Goal: Task Accomplishment & Management: Complete application form

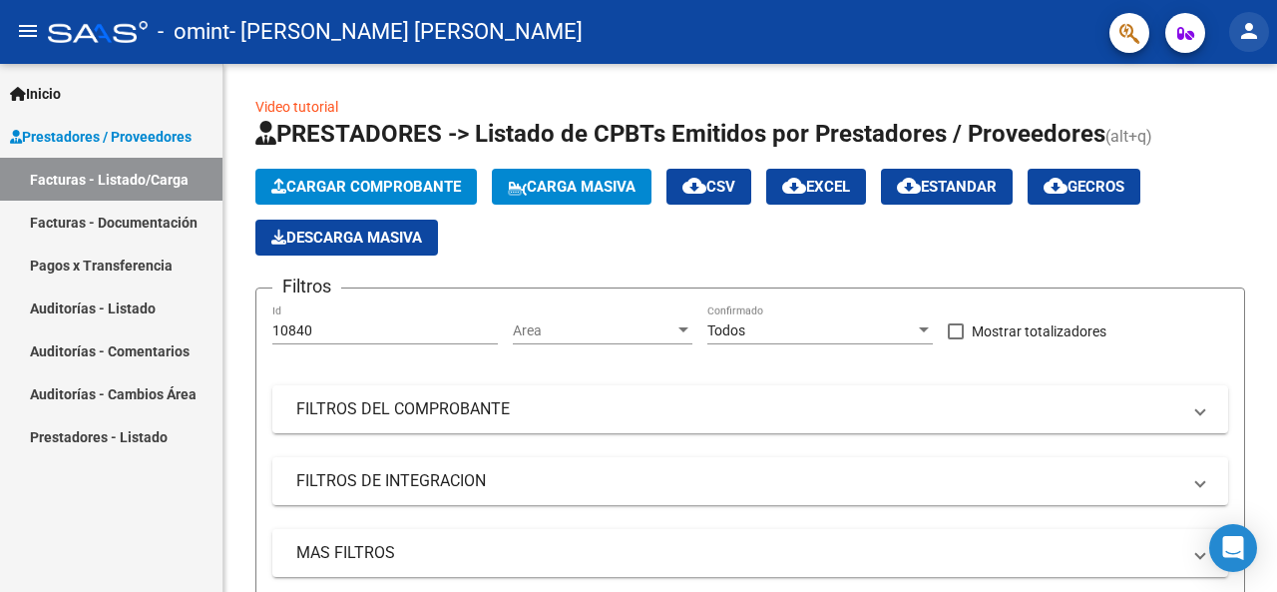
click at [1252, 27] on mat-icon "person" at bounding box center [1249, 31] width 24 height 24
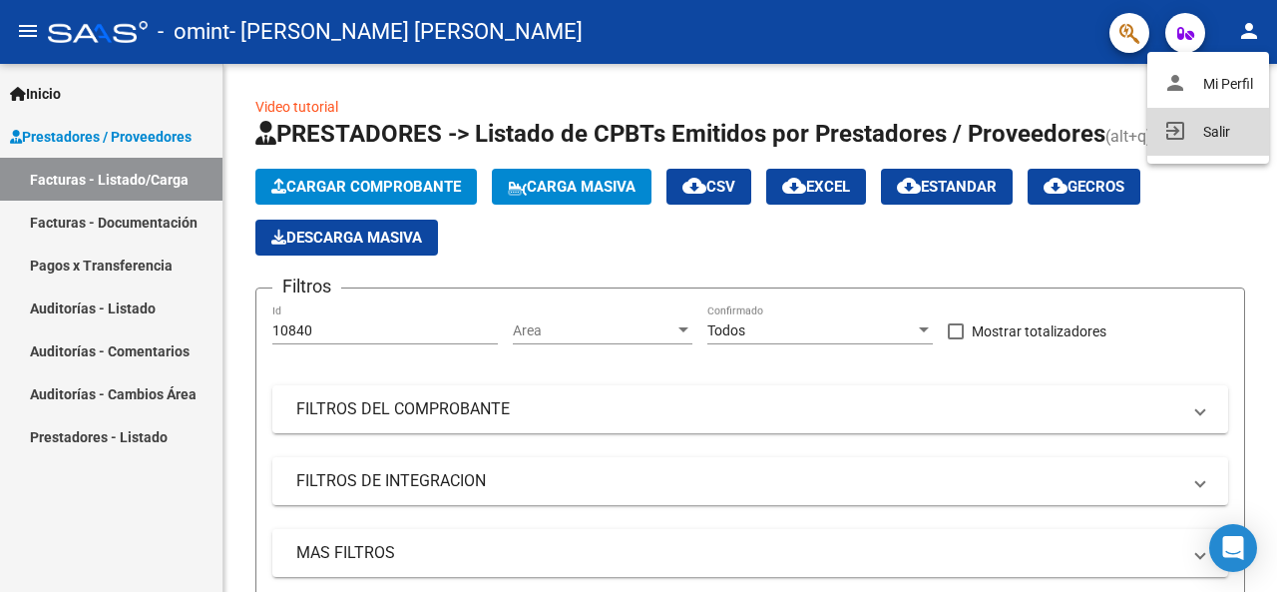
click at [1199, 141] on button "exit_to_app Salir" at bounding box center [1209, 132] width 122 height 48
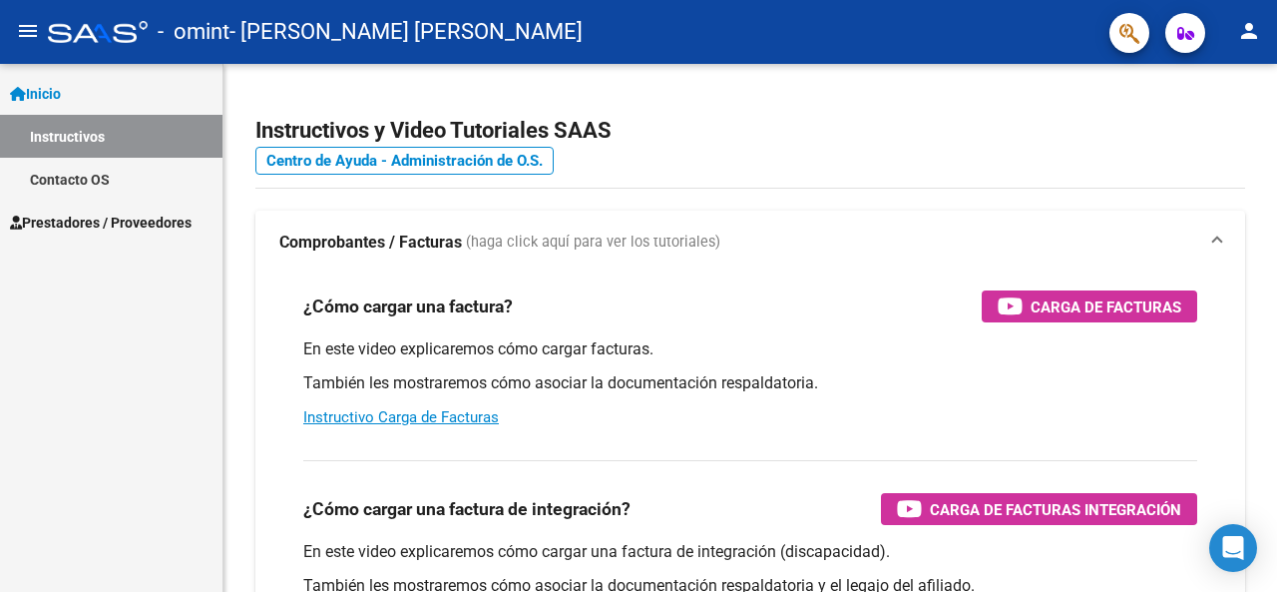
click at [152, 218] on span "Prestadores / Proveedores" at bounding box center [101, 223] width 182 height 22
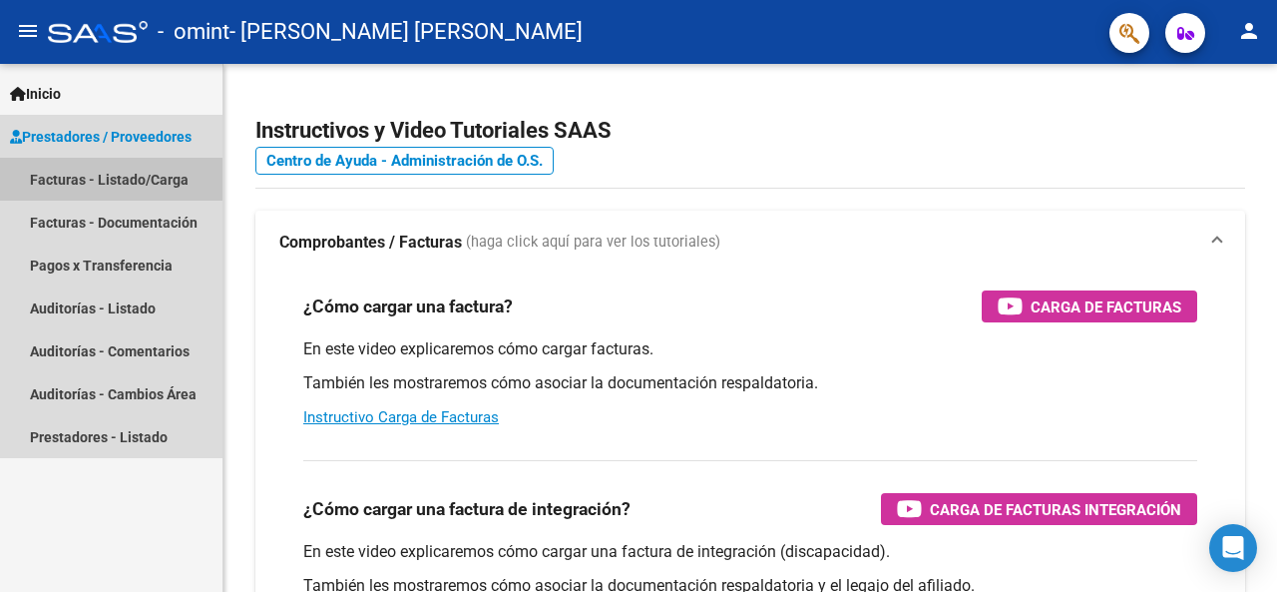
click at [128, 180] on link "Facturas - Listado/Carga" at bounding box center [111, 179] width 223 height 43
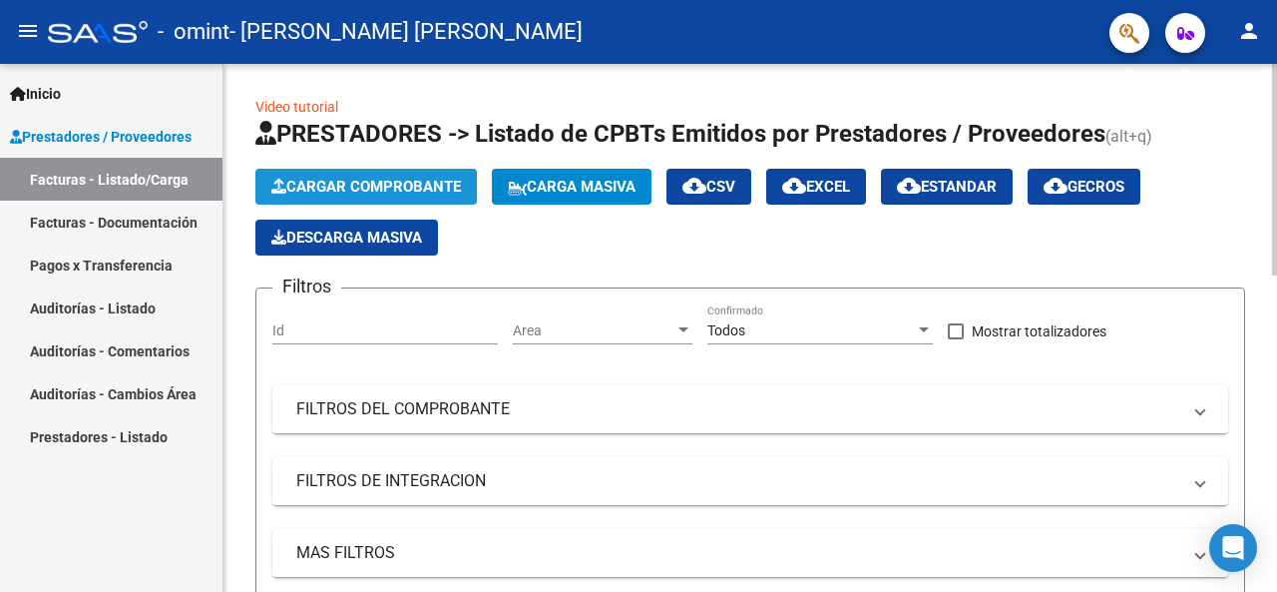
click at [339, 191] on span "Cargar Comprobante" at bounding box center [366, 187] width 190 height 18
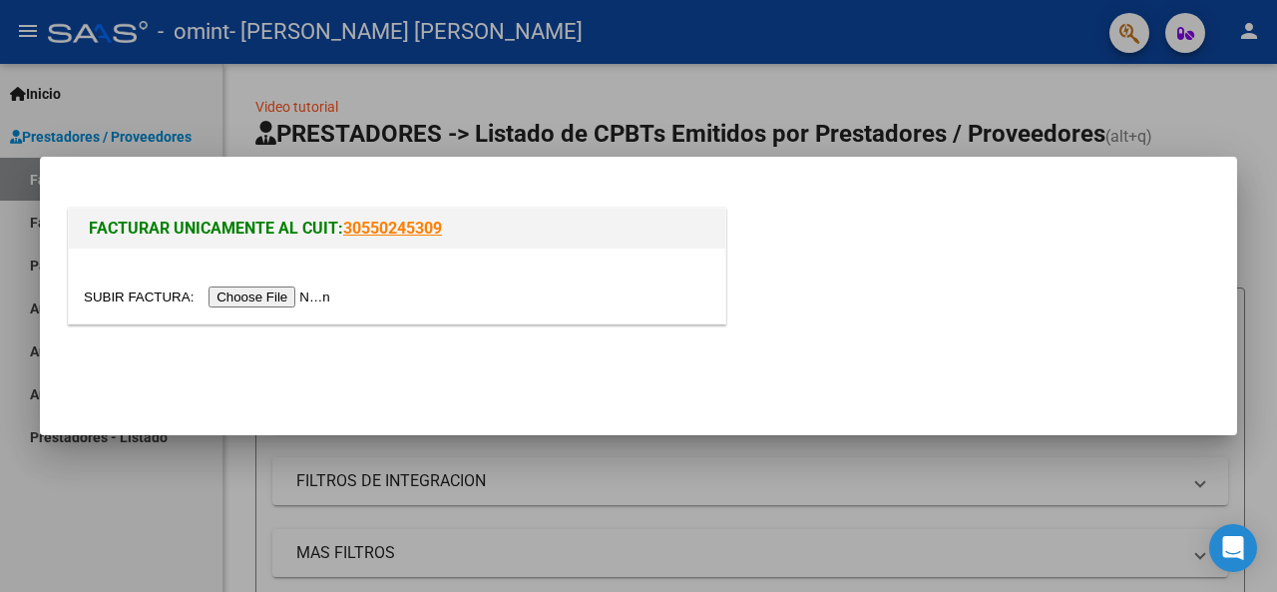
click at [271, 286] on input "file" at bounding box center [210, 296] width 252 height 21
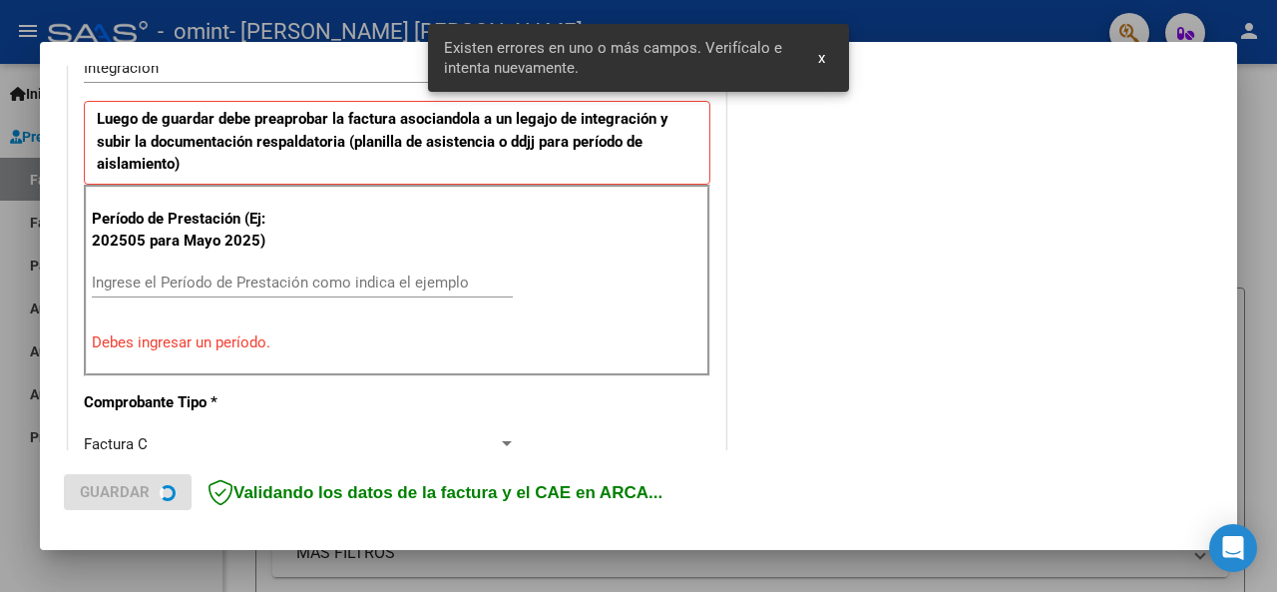
scroll to position [521, 0]
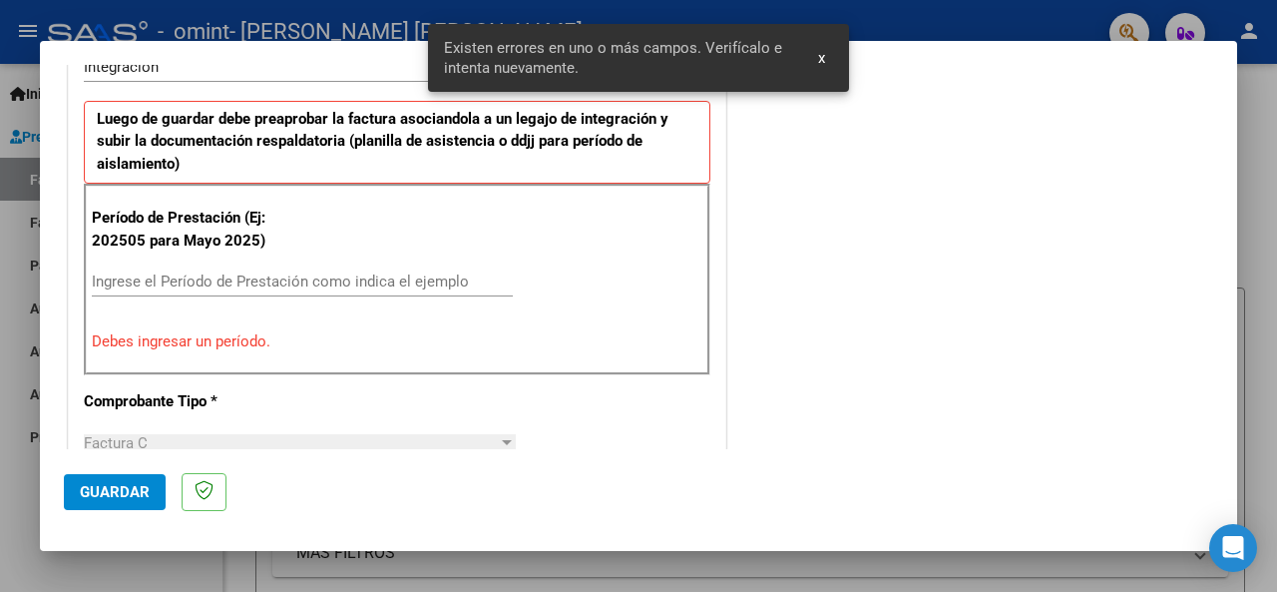
click at [289, 289] on div "Ingrese el Período de Prestación como indica el ejemplo" at bounding box center [302, 281] width 421 height 30
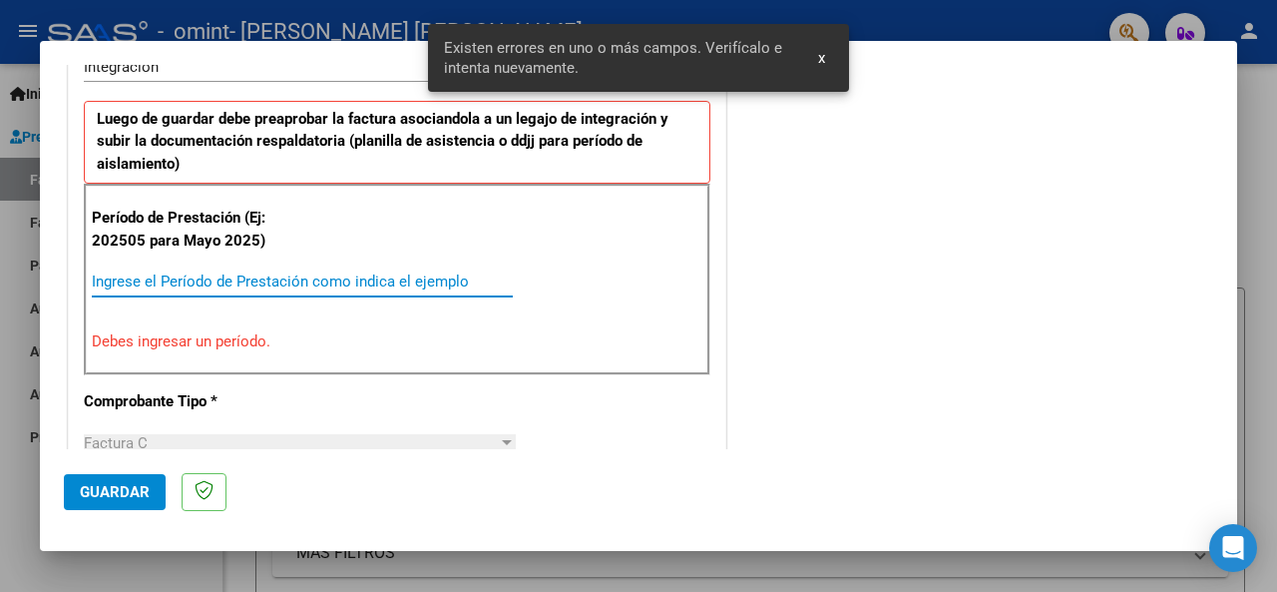
click at [295, 282] on input "Ingrese el Período de Prestación como indica el ejemplo" at bounding box center [302, 281] width 421 height 18
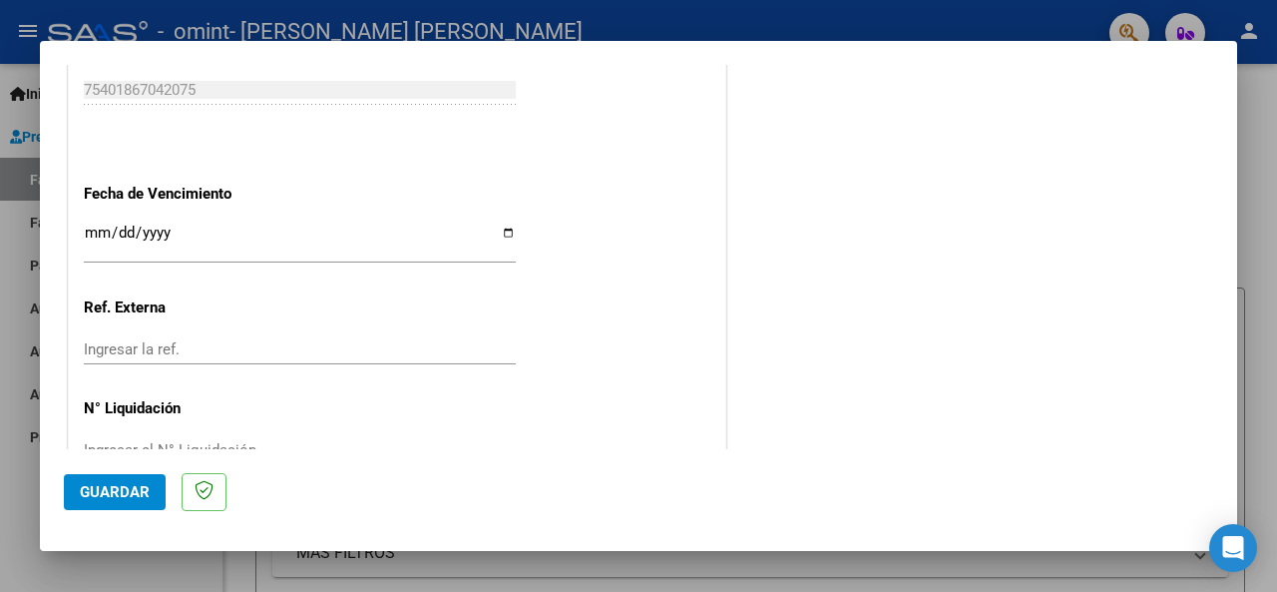
scroll to position [1411, 0]
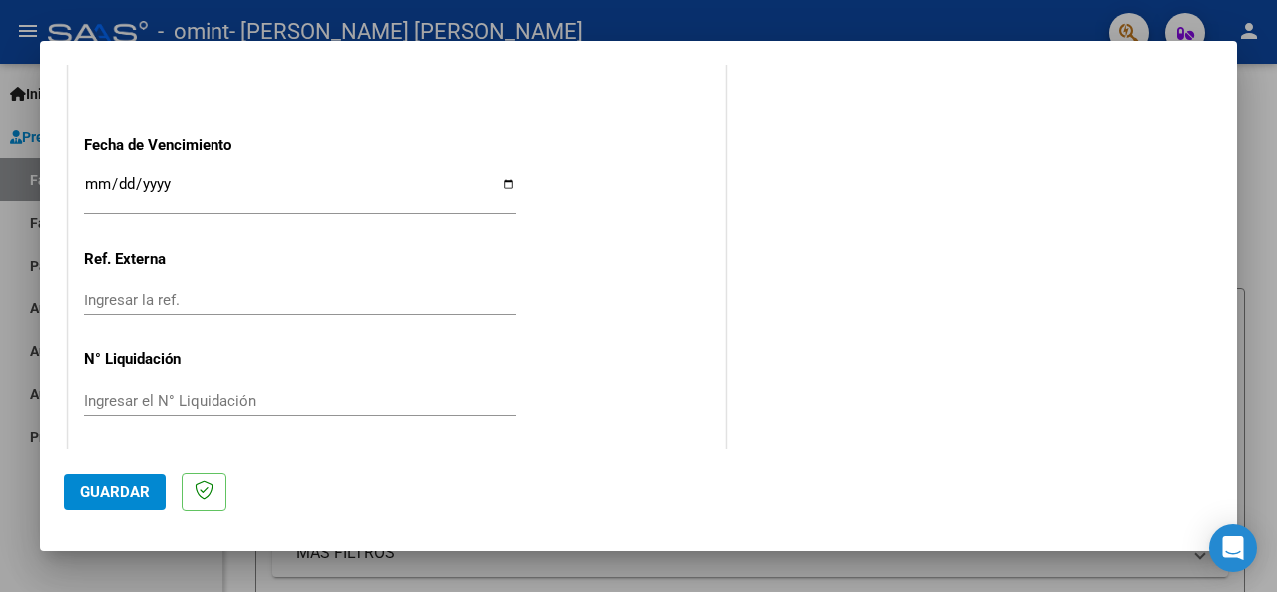
type input "202509"
click at [503, 176] on input "Ingresar la fecha" at bounding box center [300, 192] width 432 height 32
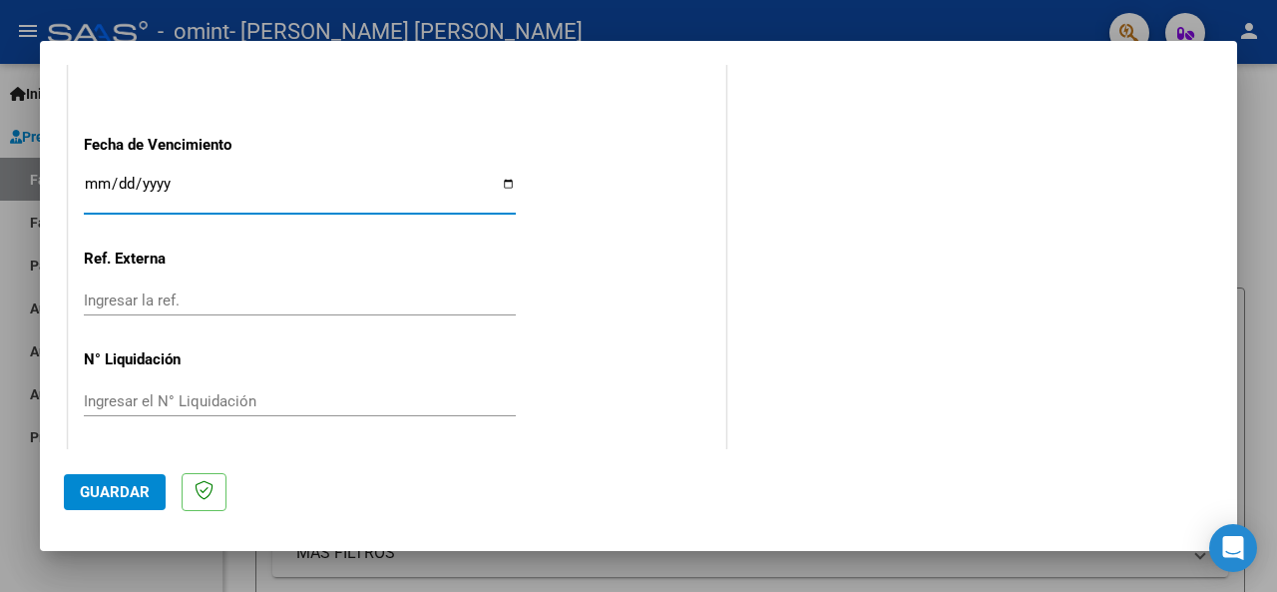
type input "2025-10-16"
click at [128, 488] on span "Guardar" at bounding box center [115, 492] width 70 height 18
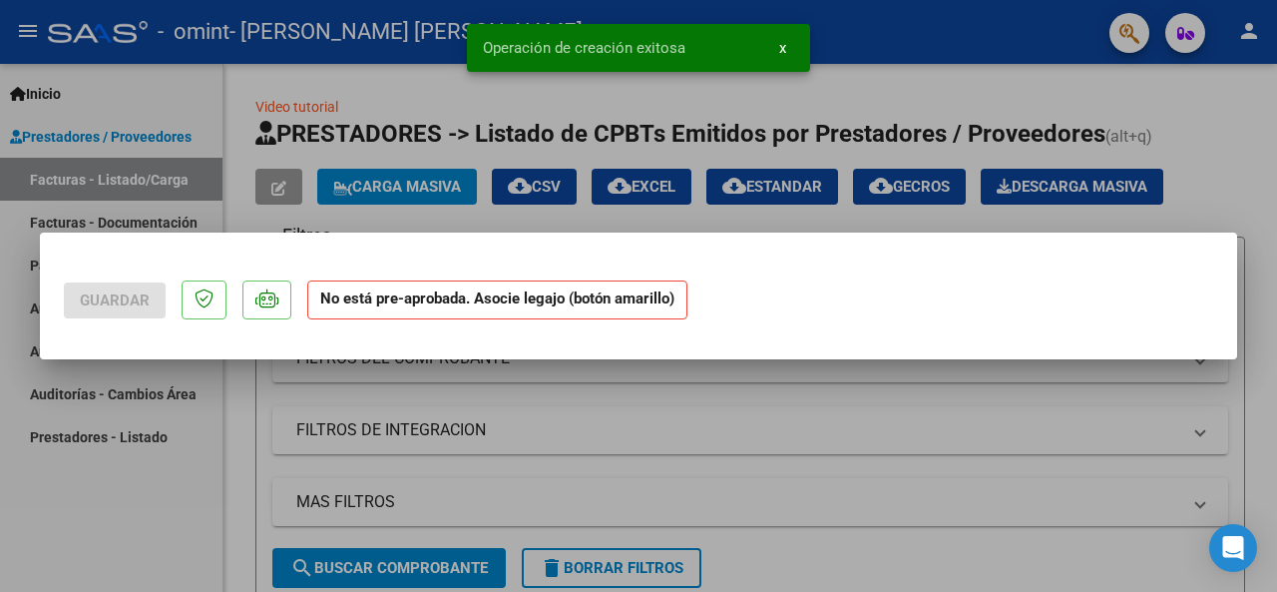
scroll to position [0, 0]
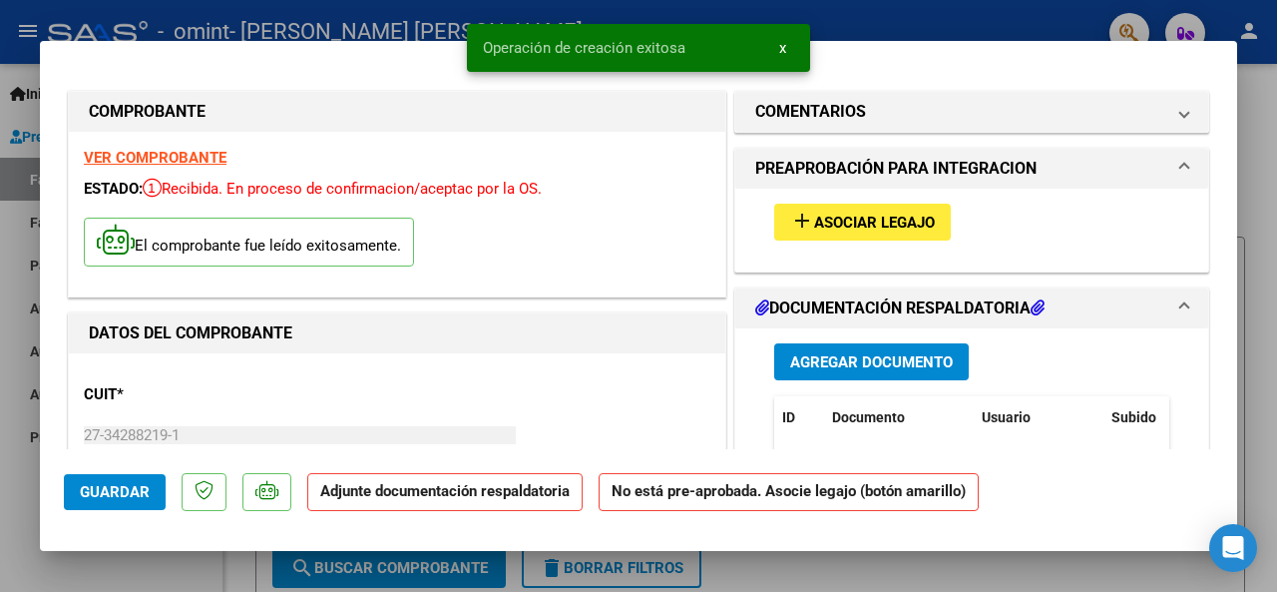
click at [814, 221] on span "Asociar Legajo" at bounding box center [874, 223] width 121 height 18
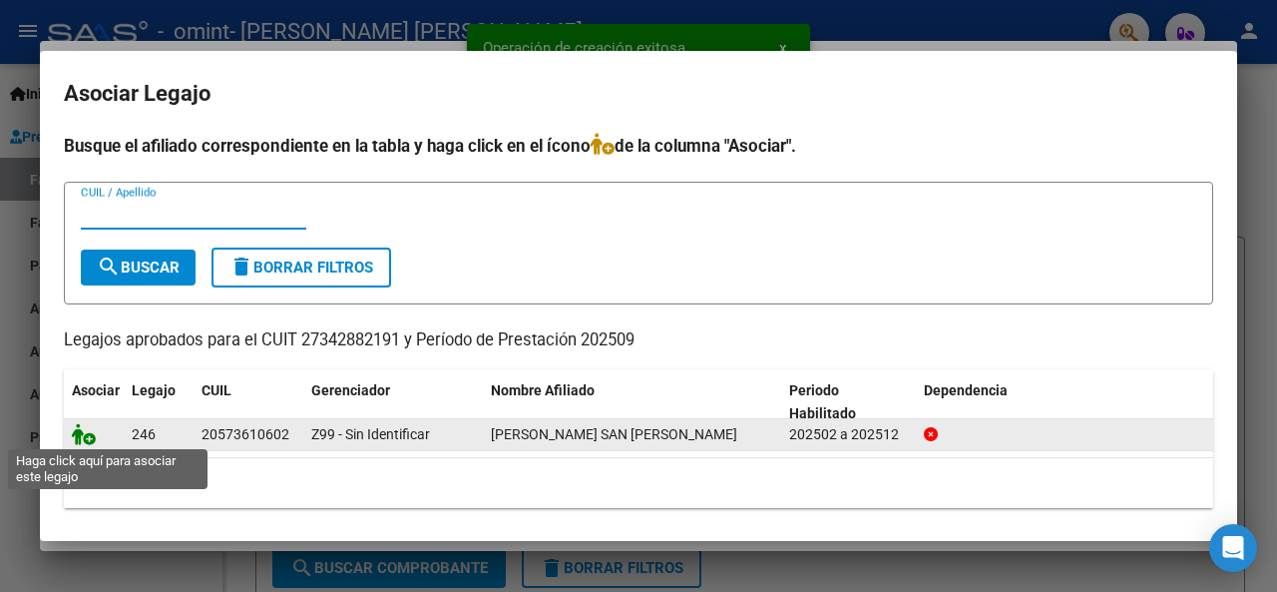
click at [89, 434] on icon at bounding box center [84, 434] width 24 height 22
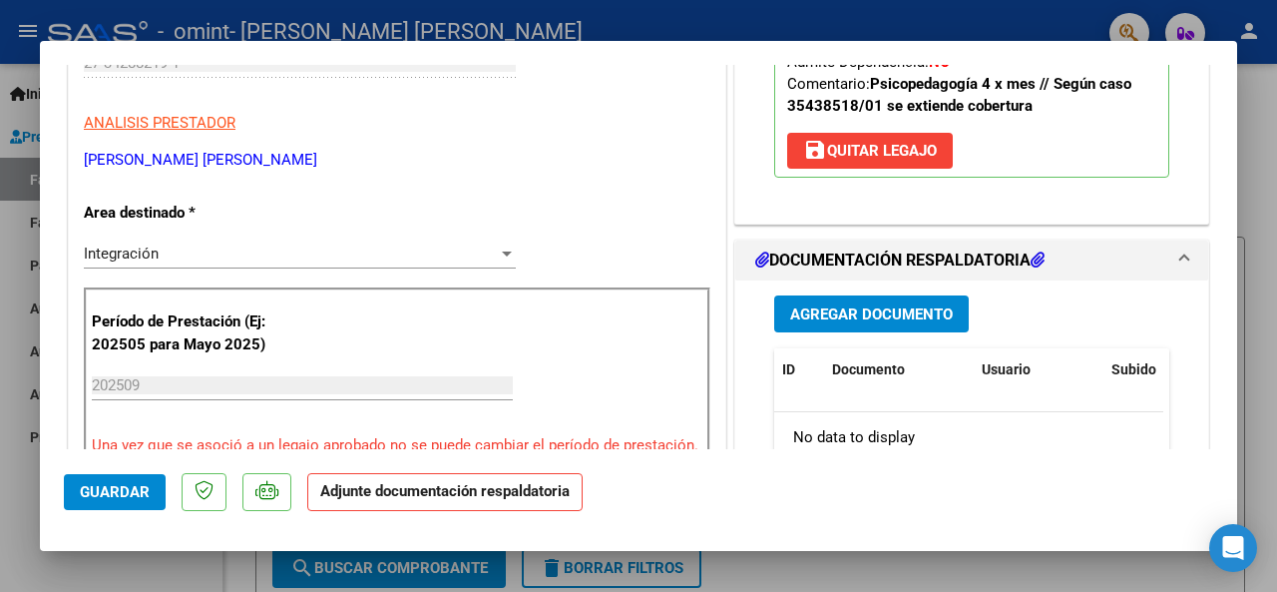
scroll to position [399, 0]
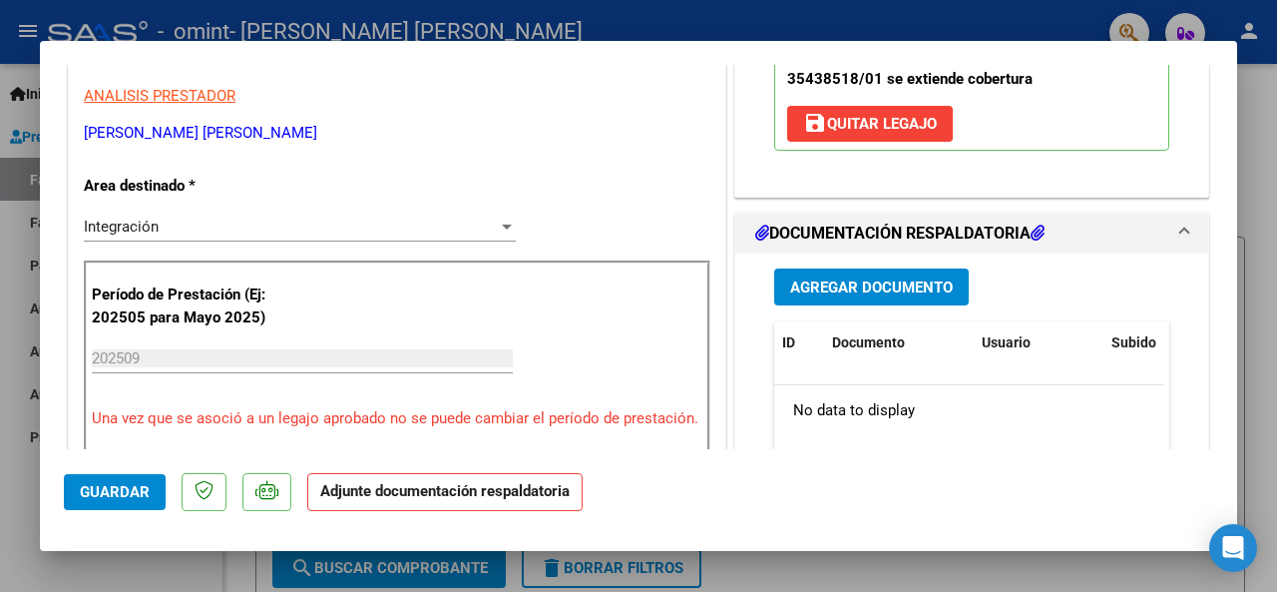
click at [844, 278] on span "Agregar Documento" at bounding box center [871, 287] width 163 height 18
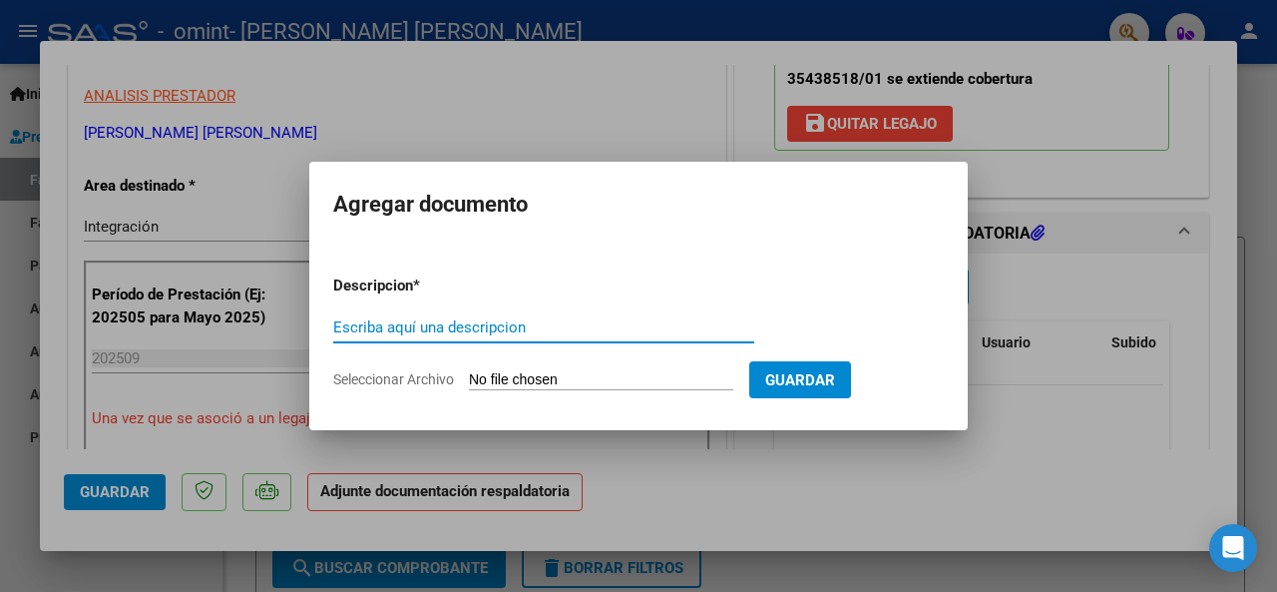
click at [439, 326] on input "Escriba aquí una descripcion" at bounding box center [543, 327] width 421 height 18
type input "ASISTENCIA"
click at [513, 380] on input "Seleccionar Archivo" at bounding box center [601, 380] width 264 height 19
type input "C:\fakepath\OMINT.pdf"
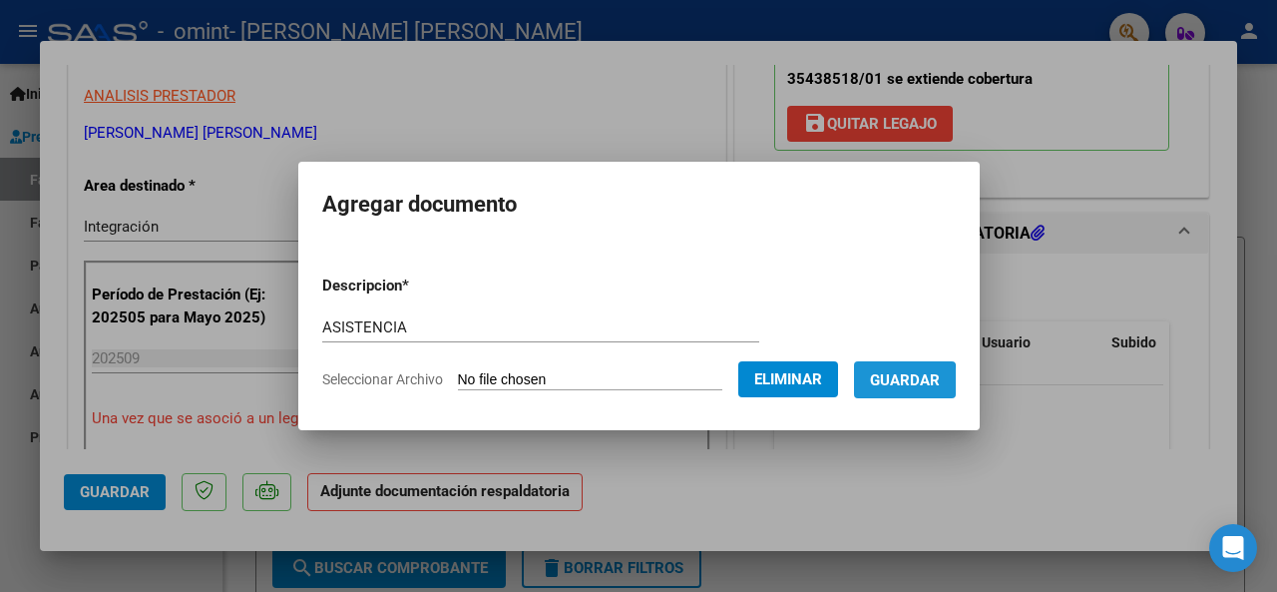
click at [898, 382] on span "Guardar" at bounding box center [905, 380] width 70 height 18
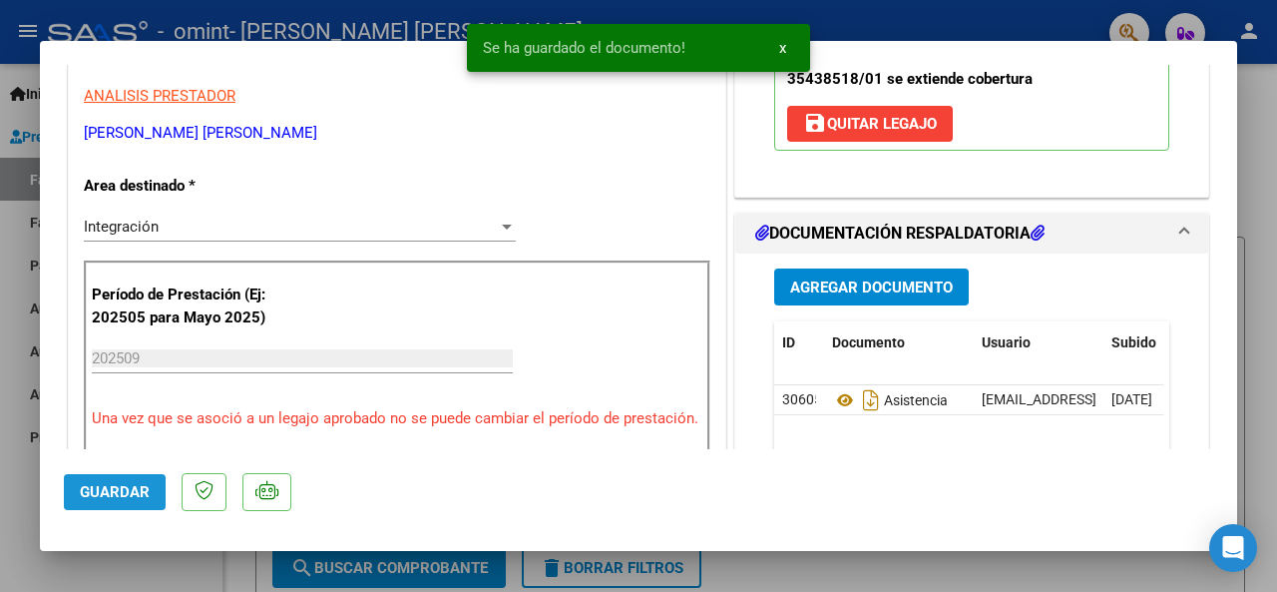
click at [137, 496] on span "Guardar" at bounding box center [115, 492] width 70 height 18
click at [0, 475] on div at bounding box center [638, 296] width 1277 height 592
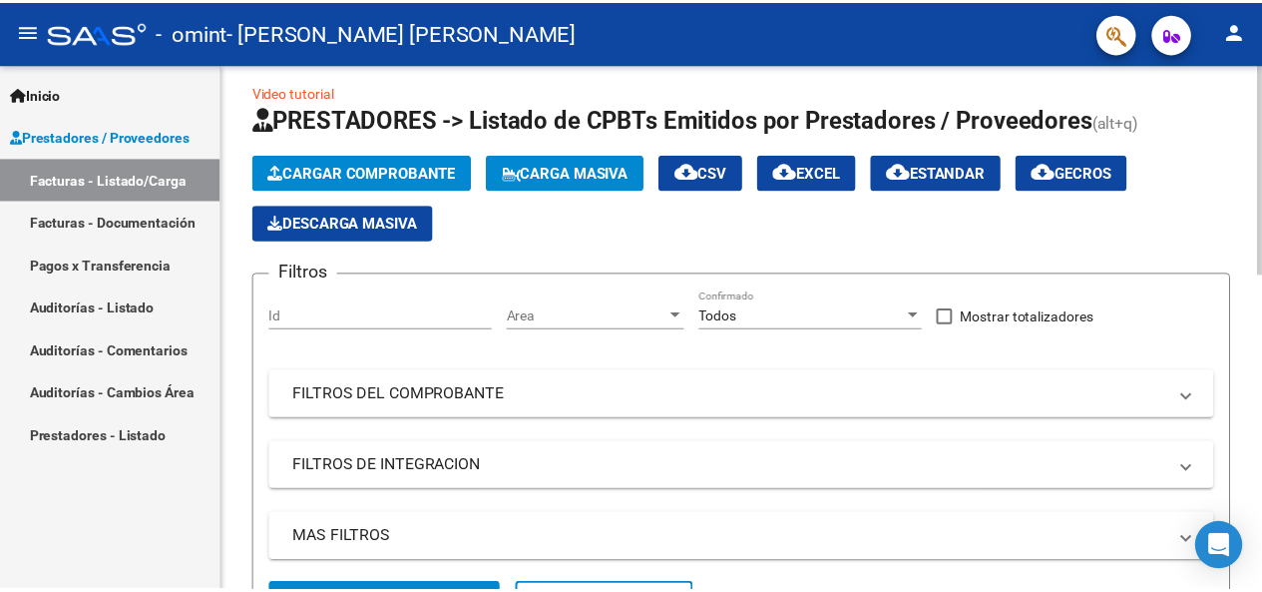
scroll to position [0, 0]
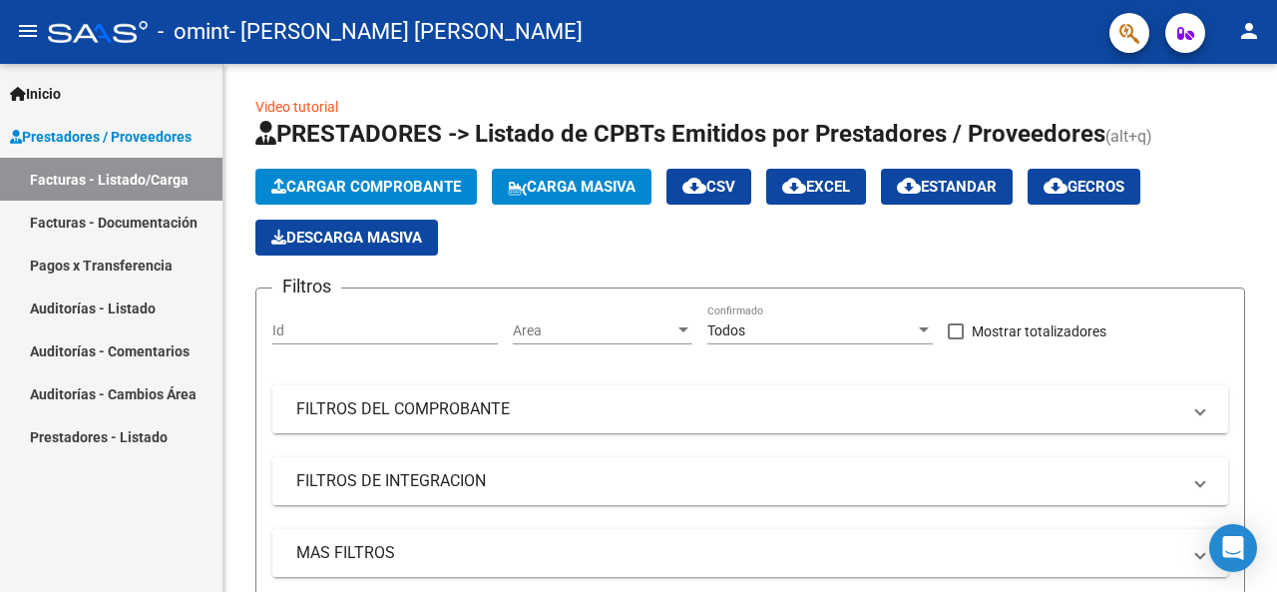
click at [1243, 31] on mat-icon "person" at bounding box center [1249, 31] width 24 height 24
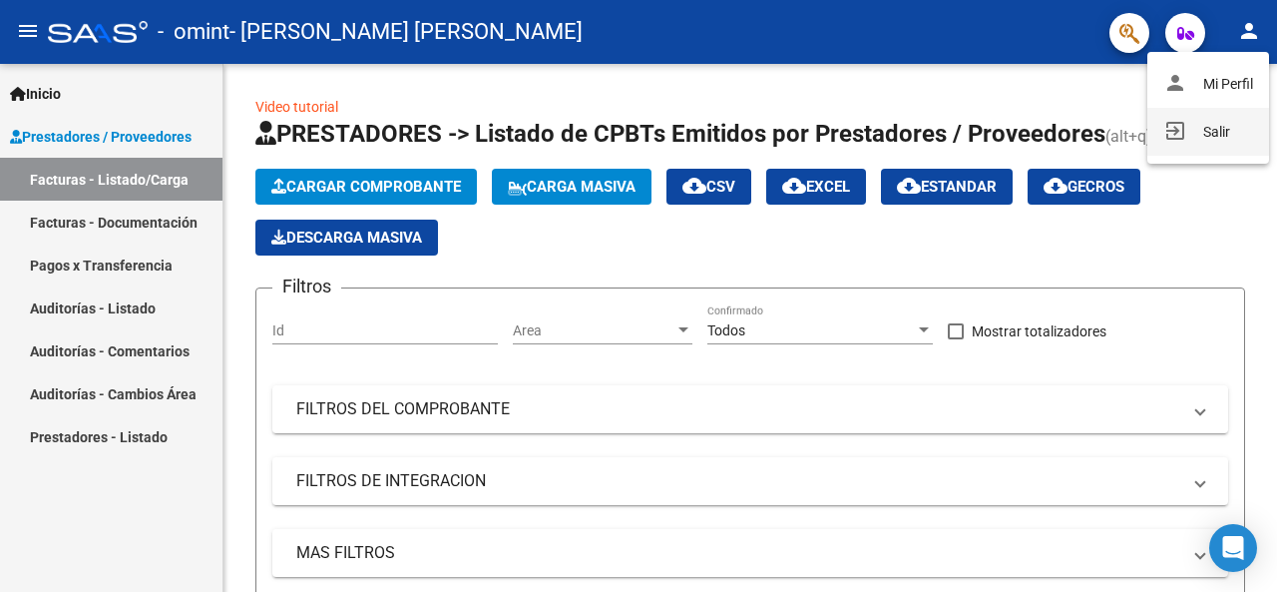
click at [1187, 136] on button "exit_to_app Salir" at bounding box center [1209, 132] width 122 height 48
